Goal: Task Accomplishment & Management: Complete application form

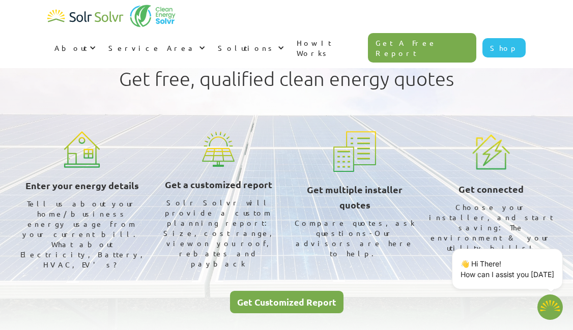
type textarea "x"
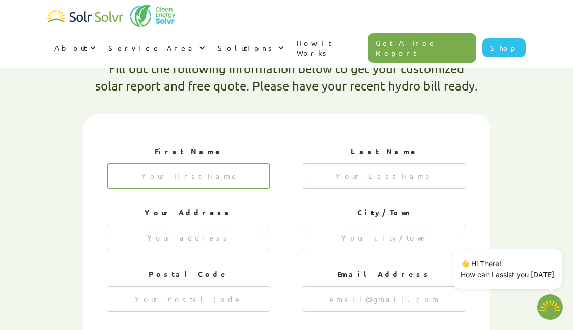
click at [177, 163] on input "1 of 4" at bounding box center [188, 175] width 163 height 25
type input "[PERSON_NAME]"
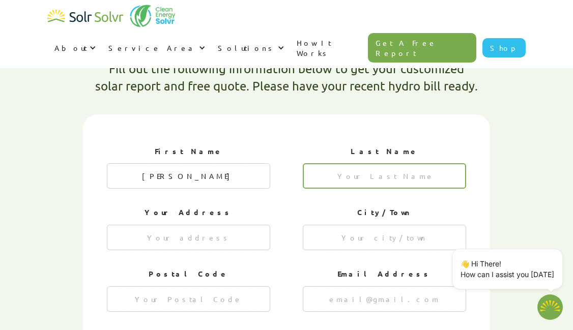
type input "[DEMOGRAPHIC_DATA]"
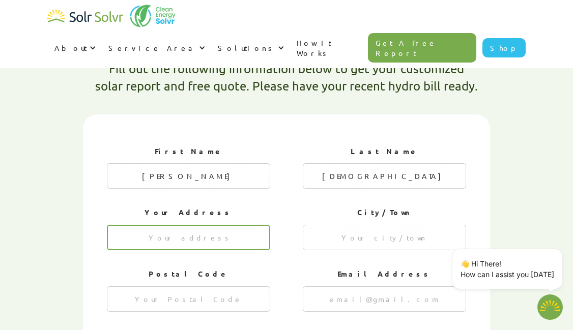
type input "[STREET_ADDRESS][PERSON_NAME]"
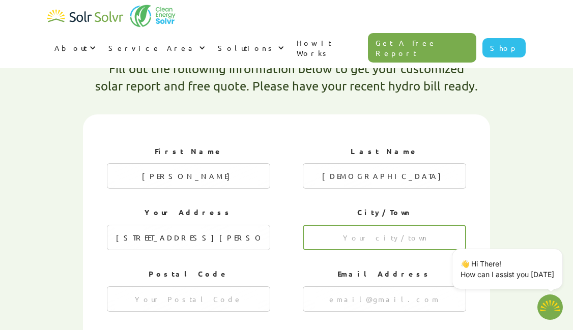
type input "[GEOGRAPHIC_DATA]"
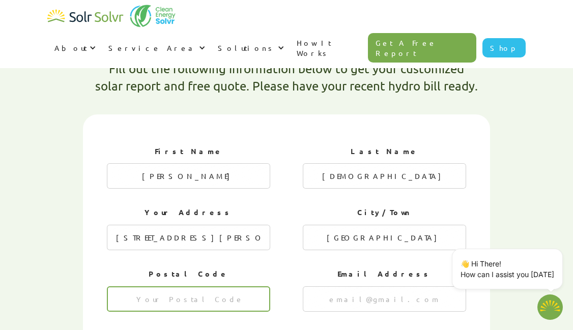
type input "M3B 3C2"
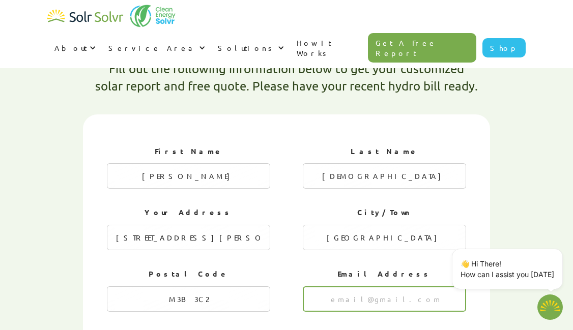
type input "[EMAIL_ADDRESS][DOMAIN_NAME]"
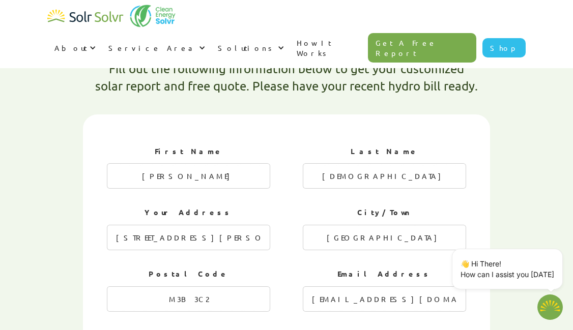
type input "5142250543"
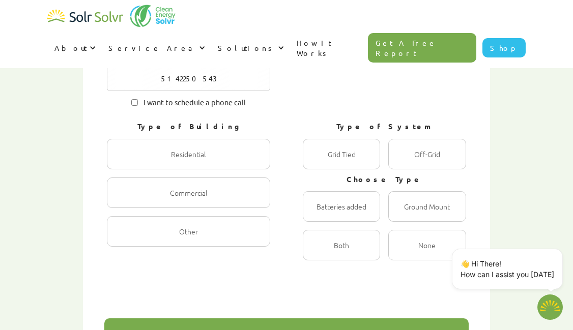
scroll to position [603, 0]
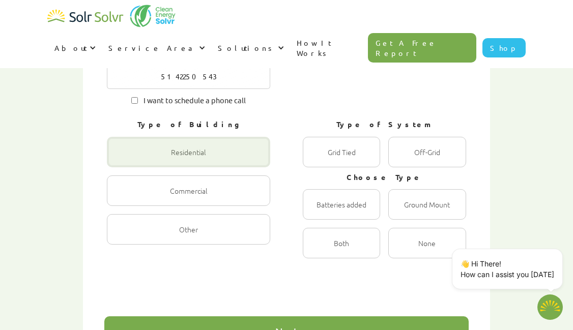
click at [219, 137] on div "1 of 4" at bounding box center [188, 152] width 163 height 31
click at [121, 160] on input "Residential Radio" at bounding box center [117, 163] width 7 height 7
radio input "true"
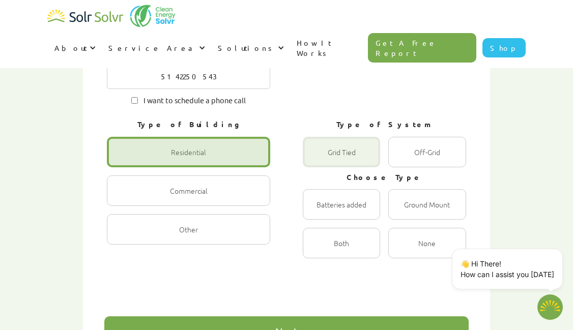
click at [316, 137] on div "1 of 4" at bounding box center [341, 152] width 77 height 31
click at [316, 160] on Tied "Grid Tied Radio" at bounding box center [313, 163] width 7 height 7
radio Tied "true"
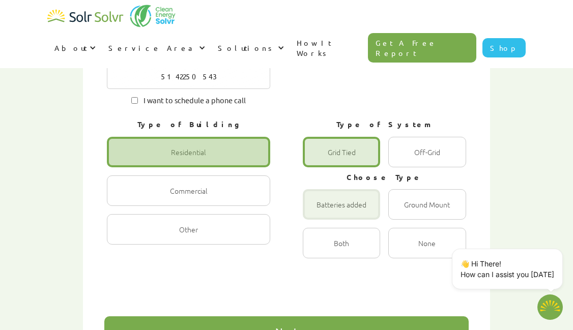
click at [357, 189] on div "1 of 4" at bounding box center [341, 204] width 77 height 31
click at [317, 212] on input "Batteries added Radio" at bounding box center [313, 215] width 7 height 7
radio input "true"
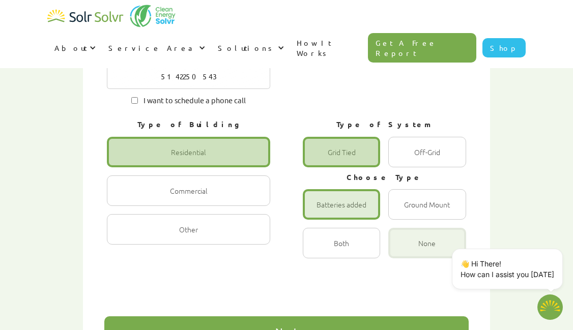
click at [414, 228] on div "1 of 4" at bounding box center [426, 243] width 77 height 31
click at [402, 251] on input "None Radio" at bounding box center [399, 254] width 7 height 7
radio input "true"
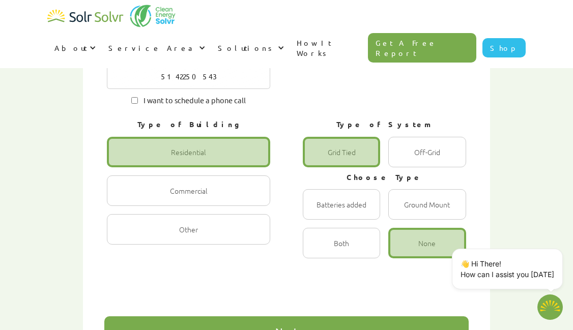
click at [322, 316] on div "Next" at bounding box center [286, 331] width 364 height 31
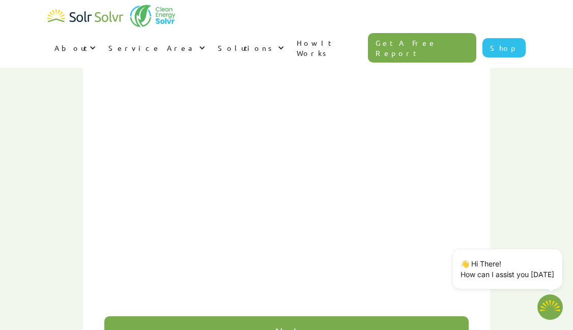
click at [458, 33] on link "Get A Free Report" at bounding box center [422, 48] width 109 height 30
type textarea "x"
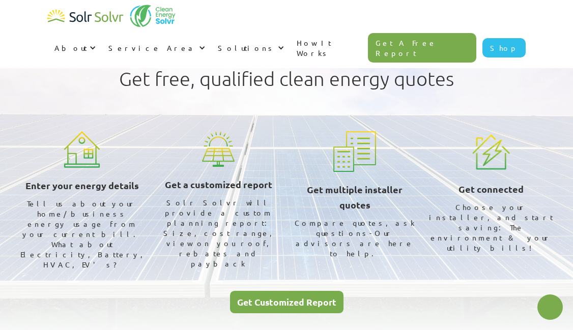
radio input "true"
type textarea "x"
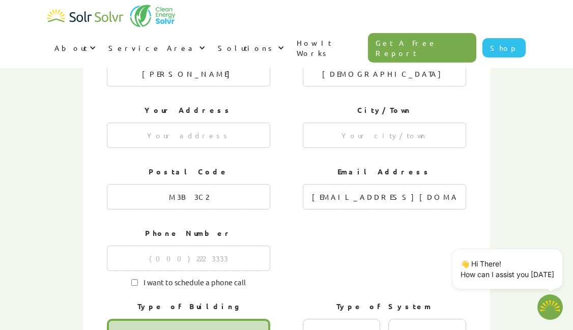
scroll to position [412, 0]
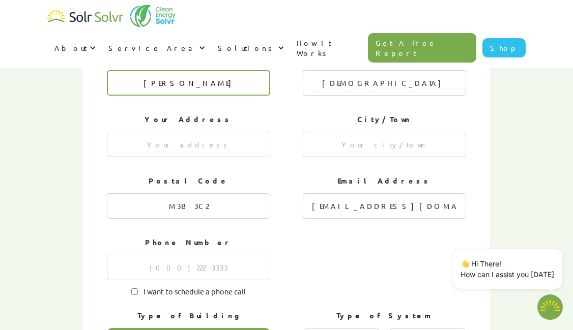
click at [234, 70] on input "[PERSON_NAME]" at bounding box center [188, 82] width 163 height 25
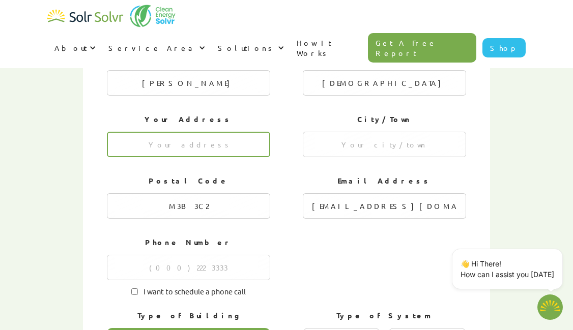
type input "[STREET_ADDRESS][PERSON_NAME]"
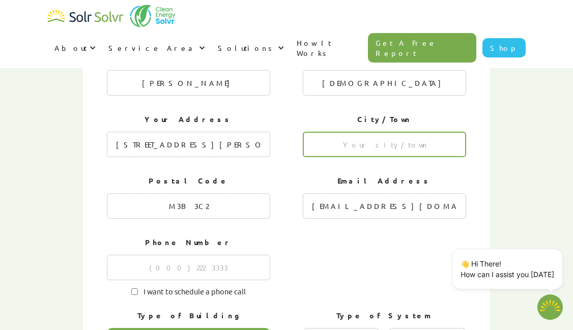
type input "[GEOGRAPHIC_DATA]"
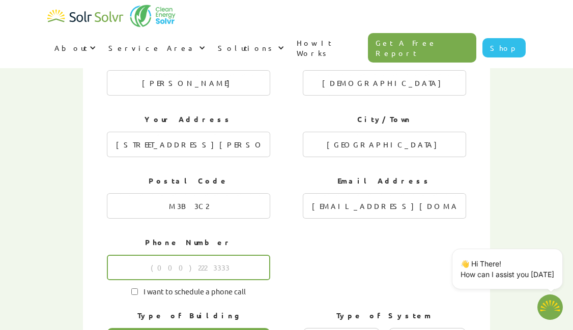
type input "5142250543"
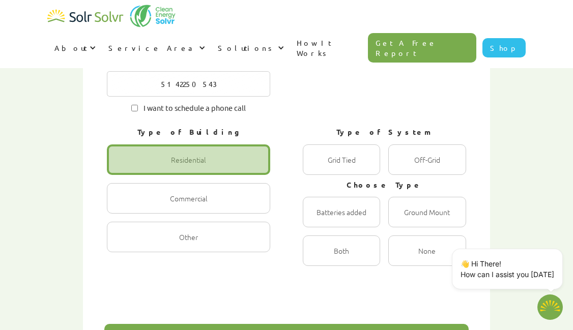
scroll to position [647, 0]
